Goal: Transaction & Acquisition: Purchase product/service

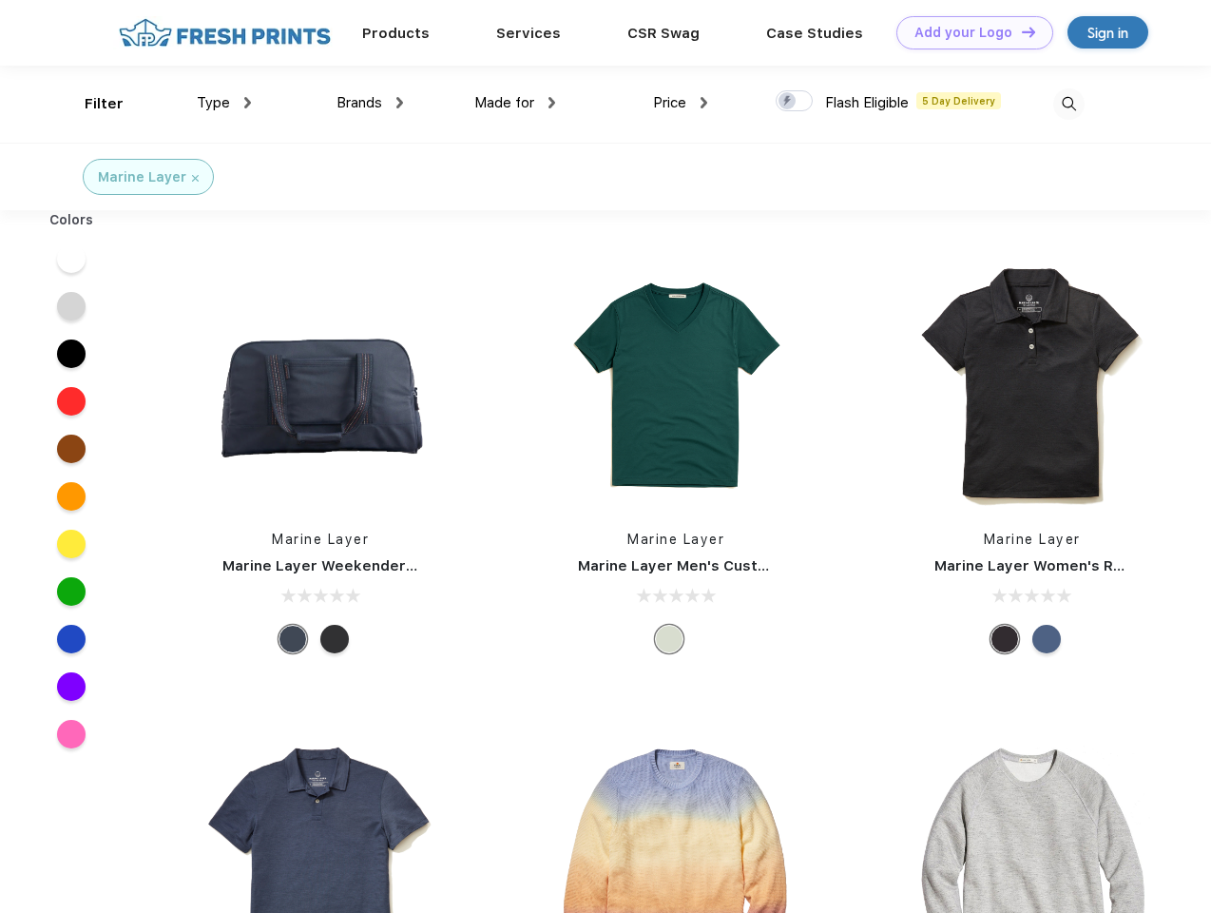
click at [968, 32] on link "Add your Logo Design Tool" at bounding box center [975, 32] width 157 height 33
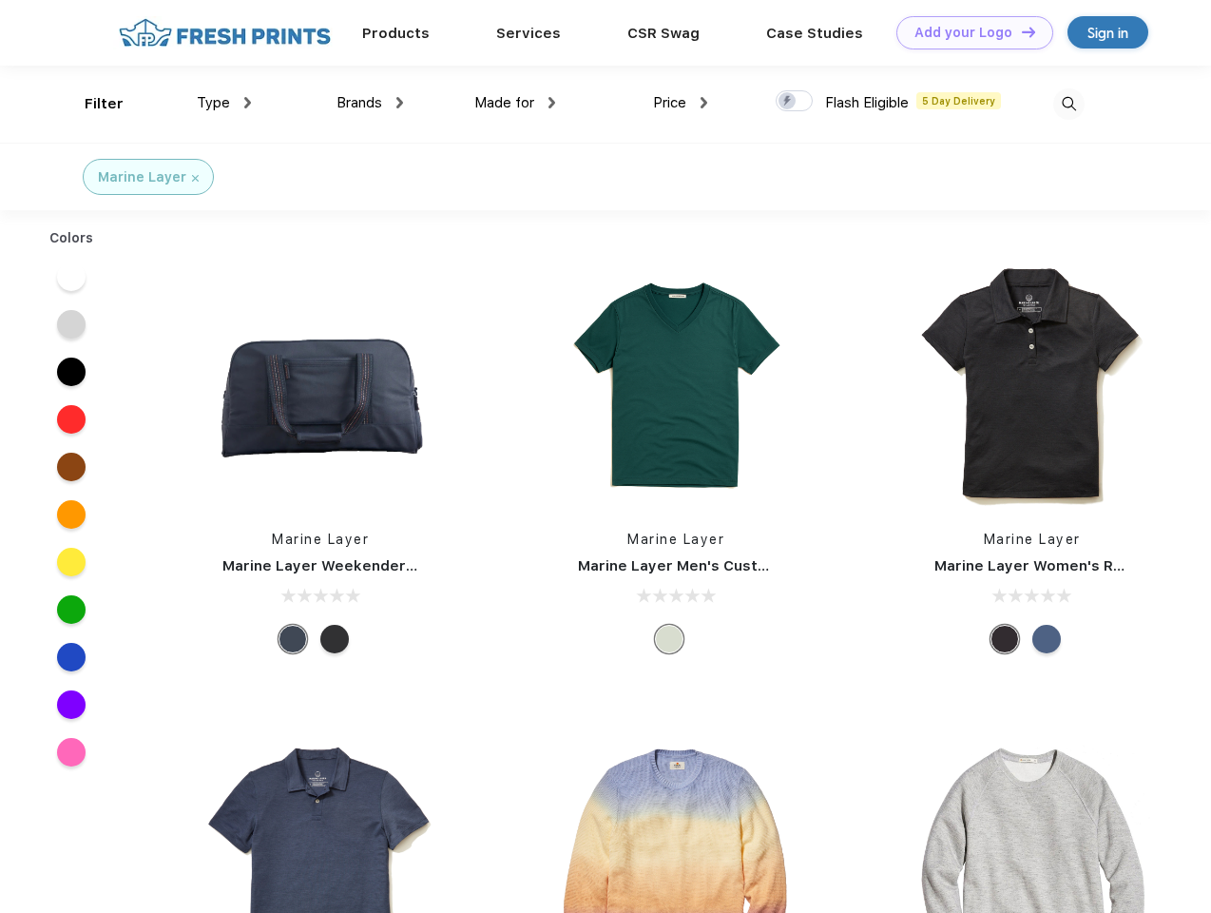
click at [0, 0] on div "Design Tool" at bounding box center [0, 0] width 0 height 0
click at [1020, 31] on link "Add your Logo Design Tool" at bounding box center [975, 32] width 157 height 33
click at [91, 104] on div "Filter" at bounding box center [104, 104] width 39 height 22
click at [224, 103] on span "Type" at bounding box center [213, 102] width 33 height 17
click at [370, 103] on span "Brands" at bounding box center [360, 102] width 46 height 17
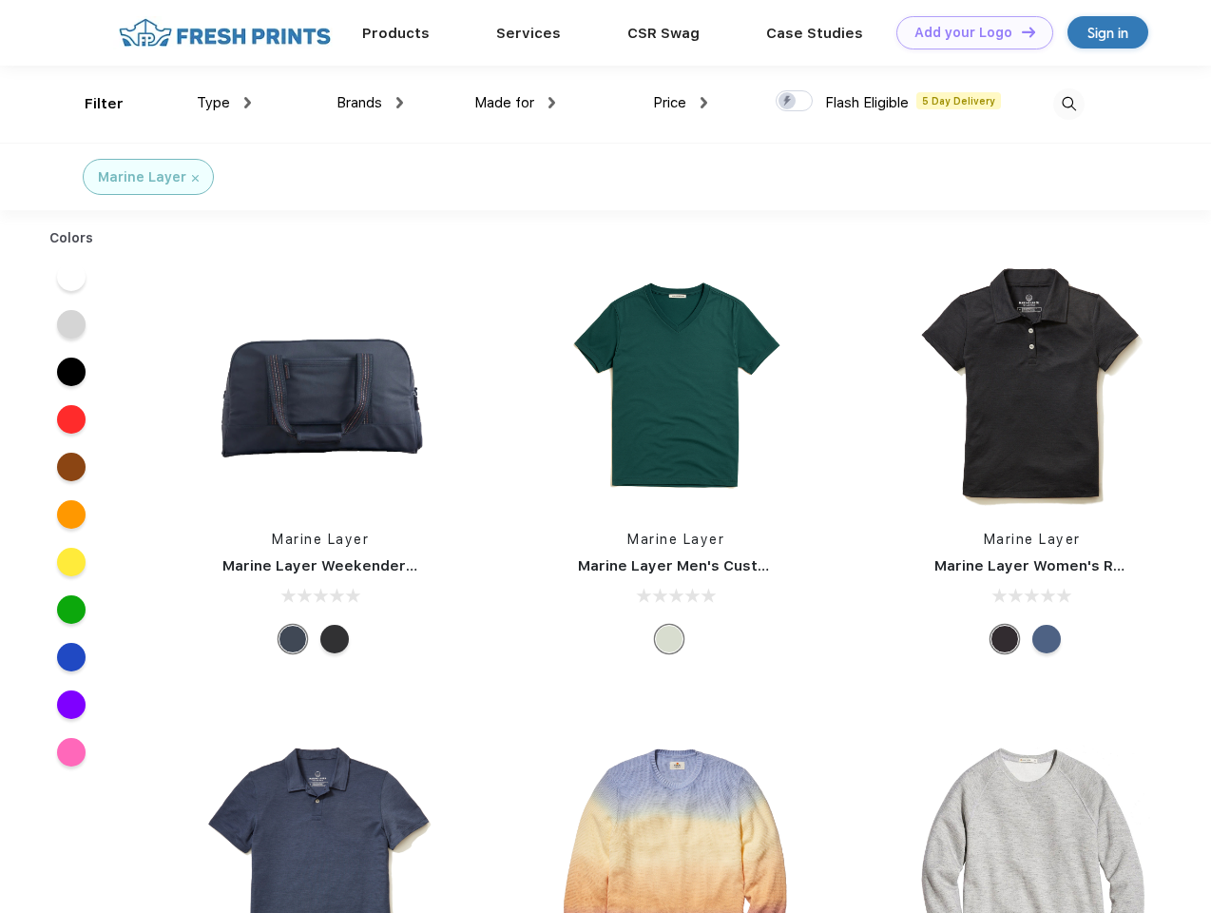
click at [515, 103] on span "Made for" at bounding box center [504, 102] width 60 height 17
click at [681, 103] on span "Price" at bounding box center [669, 102] width 33 height 17
click at [795, 102] on div at bounding box center [794, 100] width 37 height 21
click at [788, 102] on input "checkbox" at bounding box center [782, 95] width 12 height 12
click at [1069, 104] on img at bounding box center [1069, 103] width 31 height 31
